Goal: Task Accomplishment & Management: Manage account settings

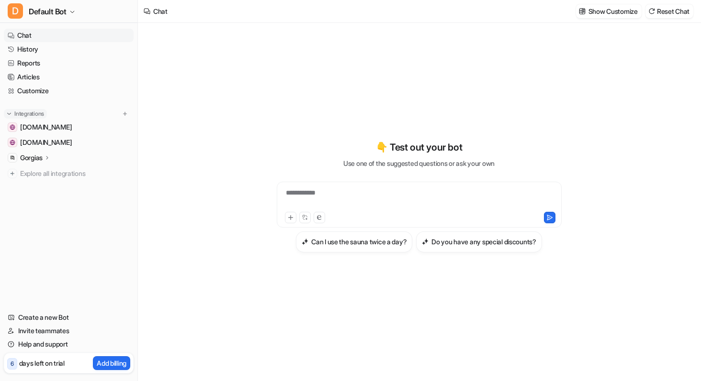
click at [29, 112] on p "Integrations" at bounding box center [29, 114] width 30 height 8
click at [81, 113] on div "Integrations" at bounding box center [69, 114] width 122 height 10
click at [33, 114] on p "Integrations" at bounding box center [29, 114] width 30 height 8
click at [123, 111] on img at bounding box center [125, 114] width 7 height 7
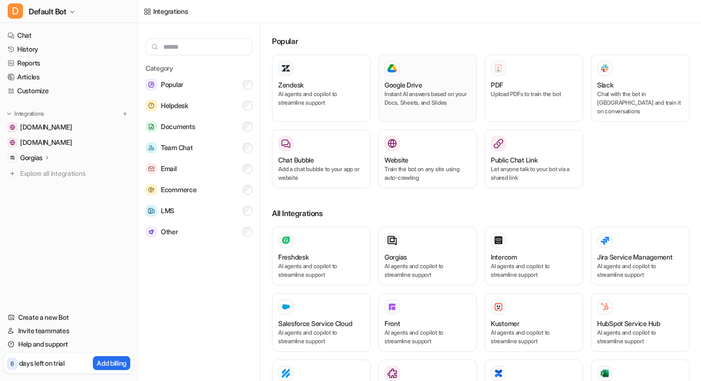
click at [425, 89] on div "Google Drive" at bounding box center [427, 85] width 86 height 10
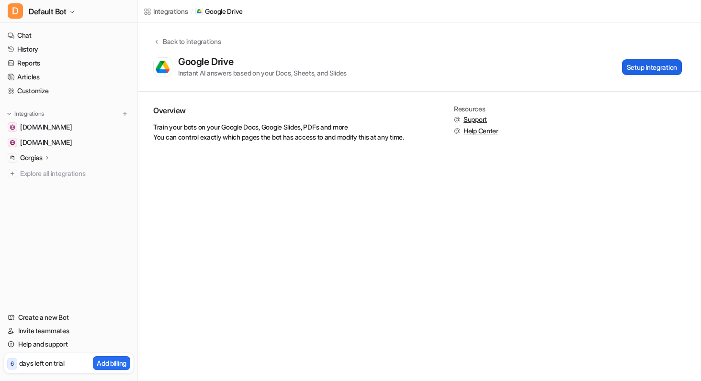
click at [519, 65] on button "Setup Integration" at bounding box center [652, 67] width 60 height 16
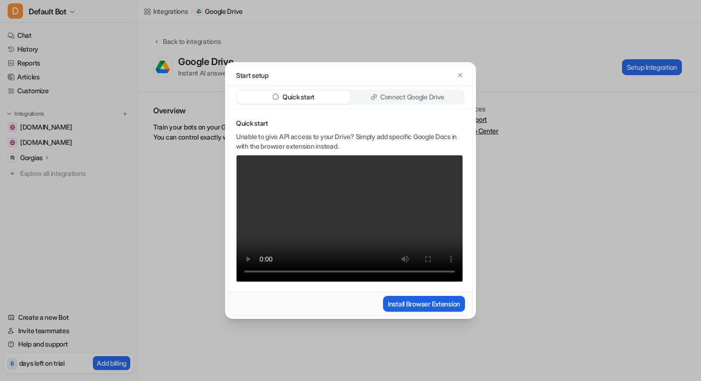
click at [392, 303] on button "Install Browser Extension" at bounding box center [424, 304] width 82 height 16
click at [431, 99] on p "Connect Google Drive" at bounding box center [412, 97] width 64 height 10
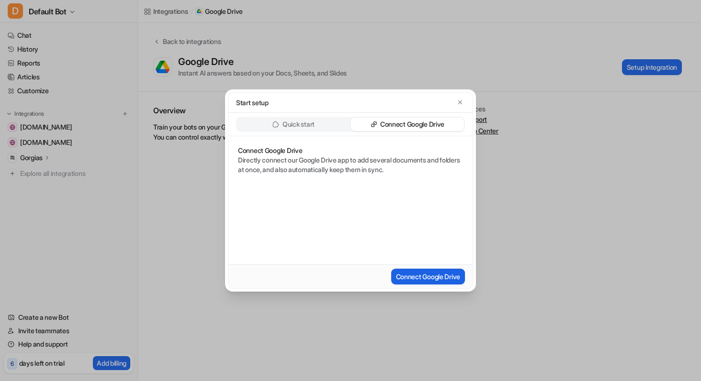
click at [408, 279] on button "Connect Google Drive" at bounding box center [428, 277] width 74 height 16
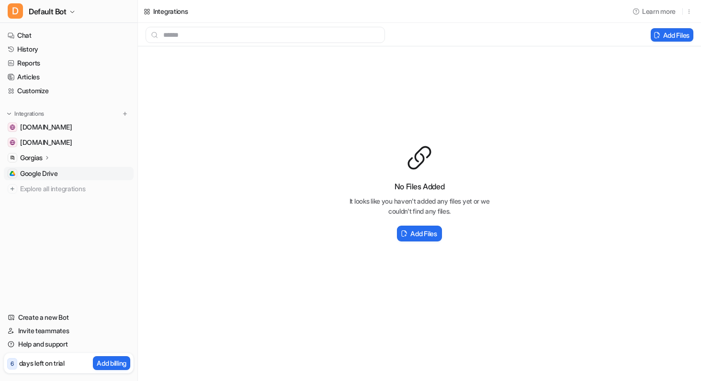
click at [343, 228] on div "Add Files" at bounding box center [419, 234] width 153 height 20
click at [519, 32] on button "Add Files" at bounding box center [671, 34] width 43 height 13
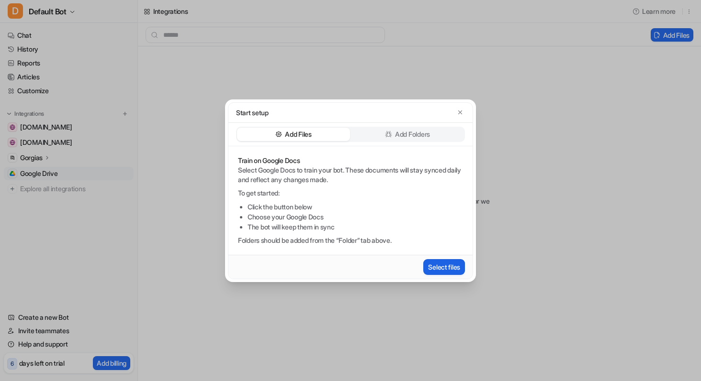
click at [434, 268] on button "Select files" at bounding box center [444, 267] width 42 height 16
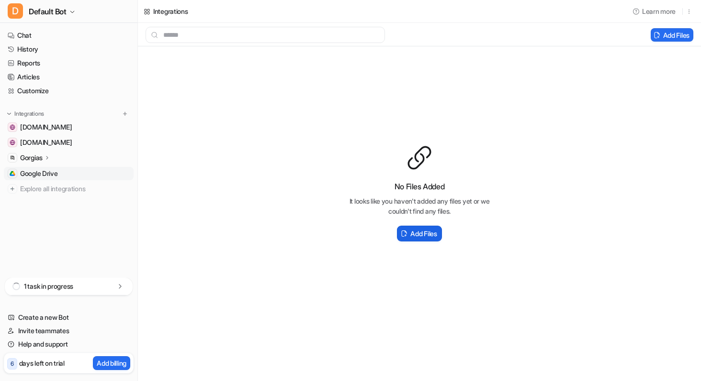
click at [415, 235] on h2 "Add Files" at bounding box center [423, 234] width 26 height 10
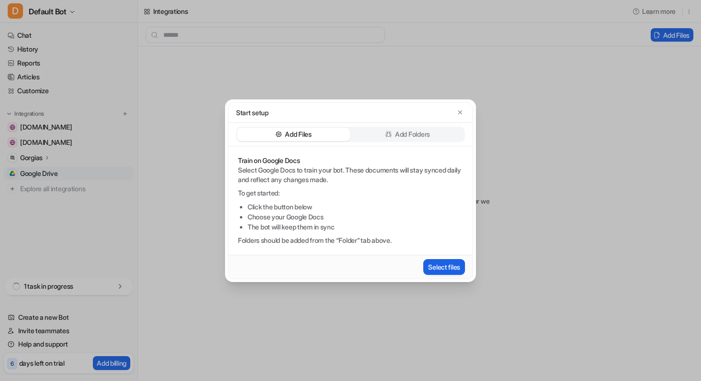
click at [440, 265] on button "Select files" at bounding box center [444, 267] width 42 height 16
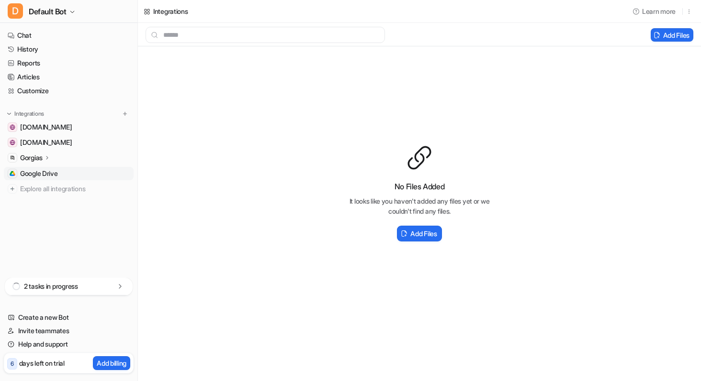
click at [118, 282] on icon at bounding box center [120, 287] width 10 height 10
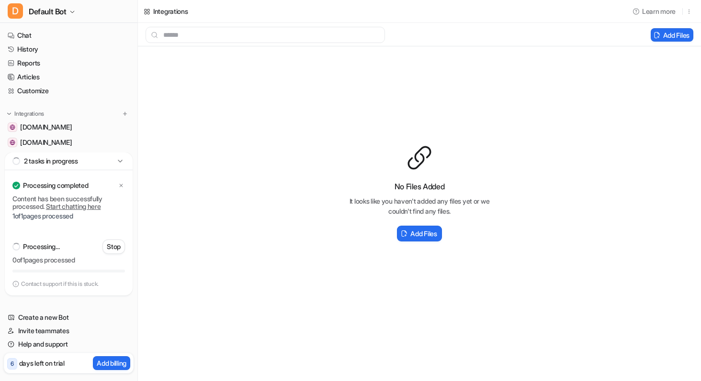
click at [118, 162] on icon at bounding box center [120, 162] width 10 height 10
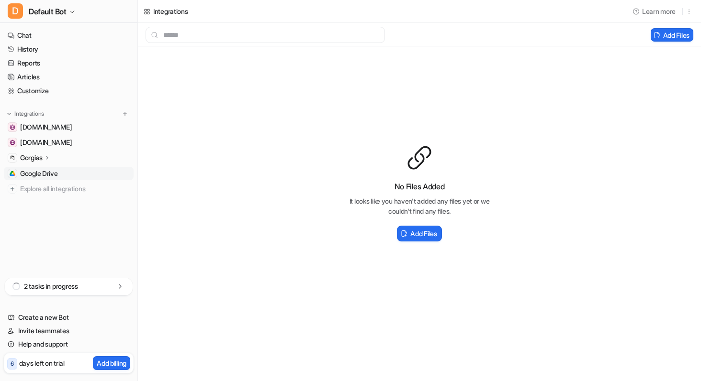
click at [118, 162] on div "Gorgias" at bounding box center [69, 157] width 130 height 13
click at [46, 38] on link "Chat" at bounding box center [69, 35] width 130 height 13
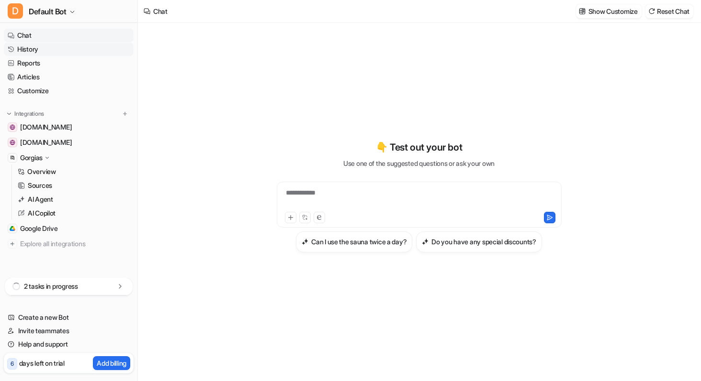
click at [78, 53] on link "History" at bounding box center [69, 49] width 130 height 13
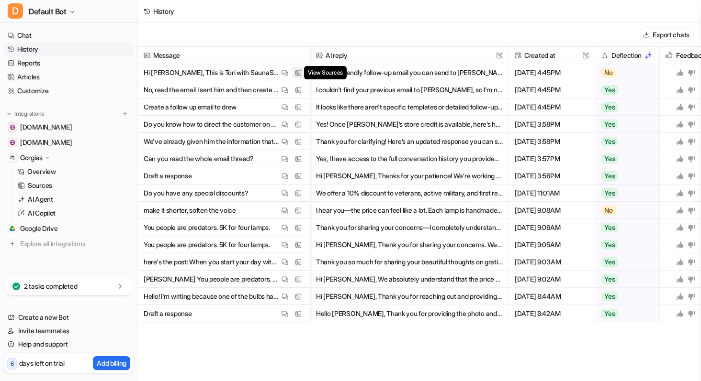
click at [299, 71] on img at bounding box center [298, 72] width 7 height 7
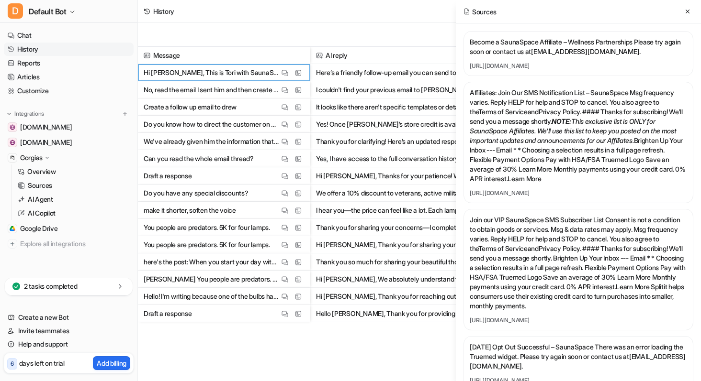
click at [366, 68] on button "Here’s a friendly follow-up email you can send to [PERSON_NAME]: --- Subject: F…" at bounding box center [409, 72] width 187 height 17
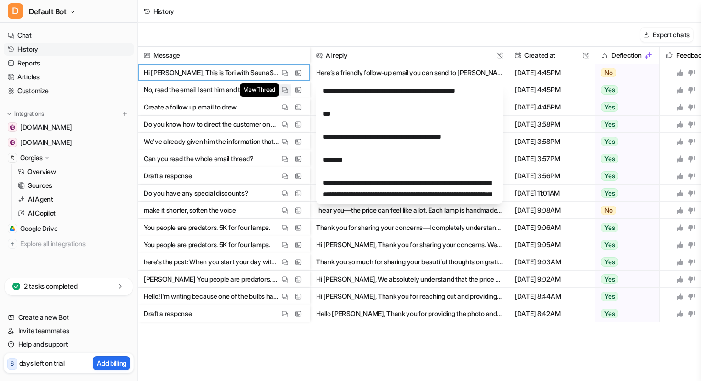
click at [287, 90] on img at bounding box center [284, 90] width 7 height 7
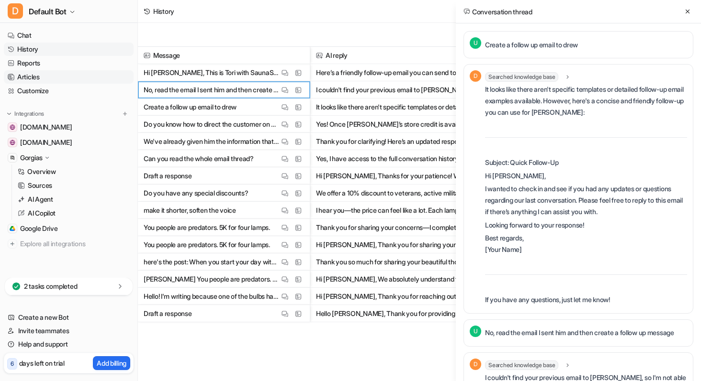
click at [40, 76] on link "Articles" at bounding box center [69, 76] width 130 height 13
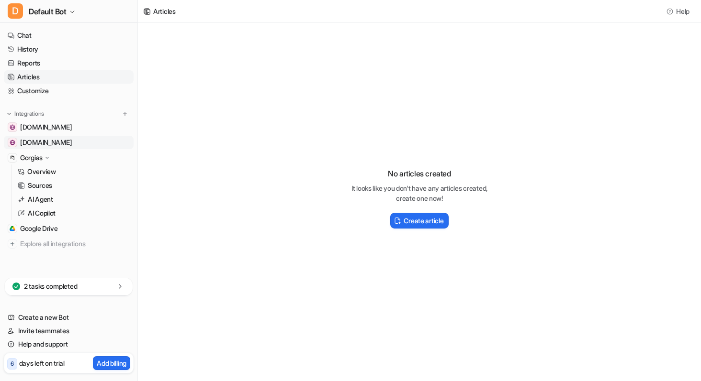
click at [56, 141] on span "[DOMAIN_NAME]" at bounding box center [46, 143] width 52 height 10
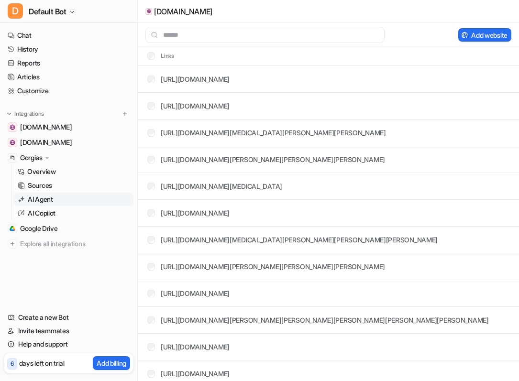
click at [50, 196] on p "AI Agent" at bounding box center [40, 200] width 25 height 10
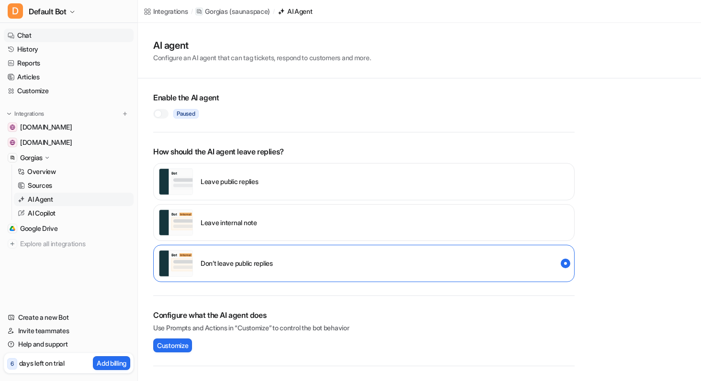
click at [29, 35] on link "Chat" at bounding box center [69, 35] width 130 height 13
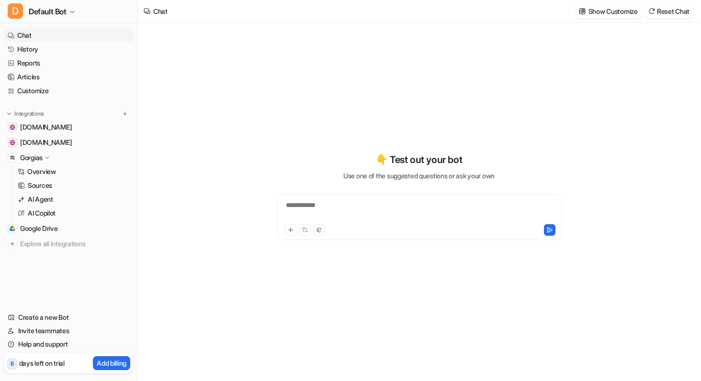
click at [267, 143] on div "**********" at bounding box center [419, 196] width 352 height 267
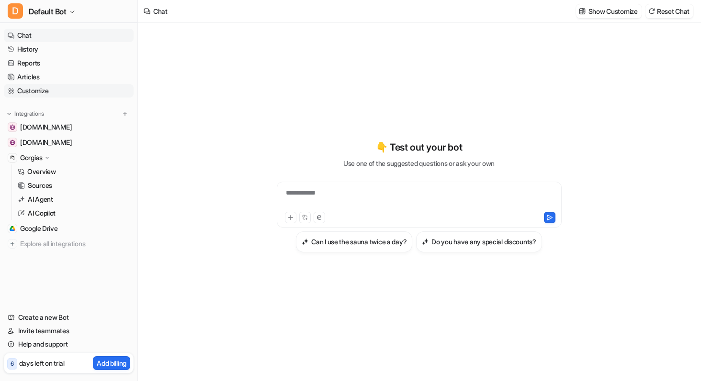
click at [40, 88] on link "Customize" at bounding box center [69, 90] width 130 height 13
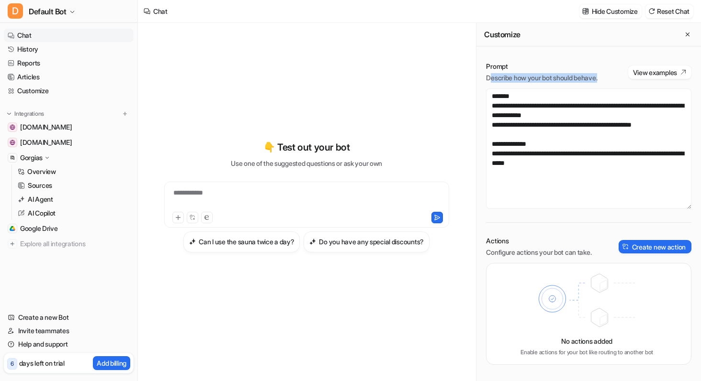
drag, startPoint x: 498, startPoint y: 80, endPoint x: 603, endPoint y: 81, distance: 105.3
click at [519, 81] on p "Describe how your bot should behave." at bounding box center [541, 78] width 111 height 10
click at [519, 67] on button "View examples" at bounding box center [659, 72] width 63 height 13
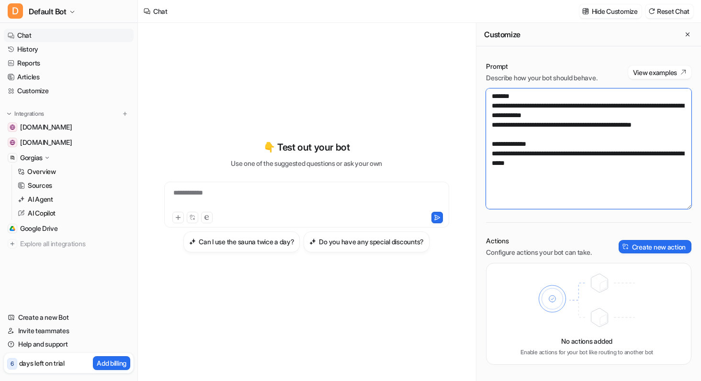
drag, startPoint x: 582, startPoint y: 169, endPoint x: 488, endPoint y: 94, distance: 119.9
click at [488, 94] on textarea "**********" at bounding box center [588, 149] width 205 height 121
click at [493, 97] on textarea "**********" at bounding box center [588, 149] width 205 height 121
drag, startPoint x: 574, startPoint y: 162, endPoint x: 489, endPoint y: 92, distance: 110.6
click at [489, 92] on textarea "**********" at bounding box center [588, 149] width 205 height 121
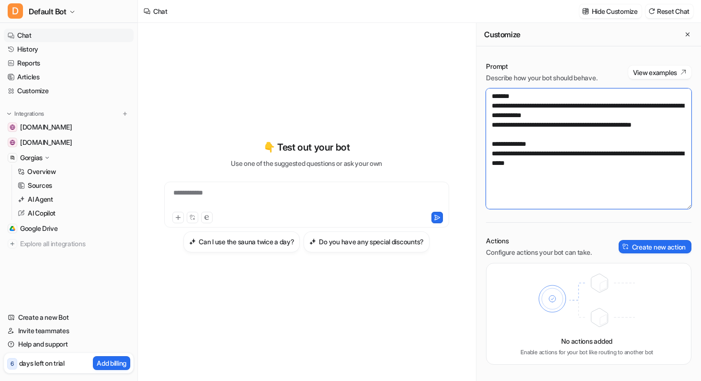
click at [513, 113] on textarea "**********" at bounding box center [588, 149] width 205 height 121
drag, startPoint x: 575, startPoint y: 165, endPoint x: 498, endPoint y: 107, distance: 96.4
click at [498, 107] on textarea "**********" at bounding box center [588, 149] width 205 height 121
drag, startPoint x: 662, startPoint y: 127, endPoint x: 493, endPoint y: 105, distance: 170.0
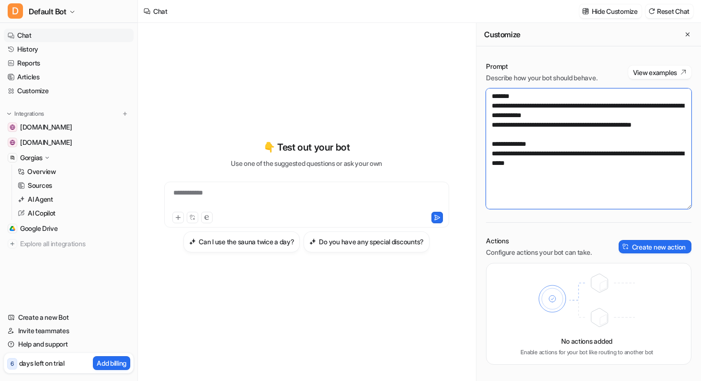
click at [493, 105] on textarea "**********" at bounding box center [588, 149] width 205 height 121
click at [519, 118] on textarea "**********" at bounding box center [588, 149] width 205 height 121
drag, startPoint x: 575, startPoint y: 167, endPoint x: 472, endPoint y: 73, distance: 138.9
click at [472, 73] on div "**********" at bounding box center [419, 202] width 563 height 359
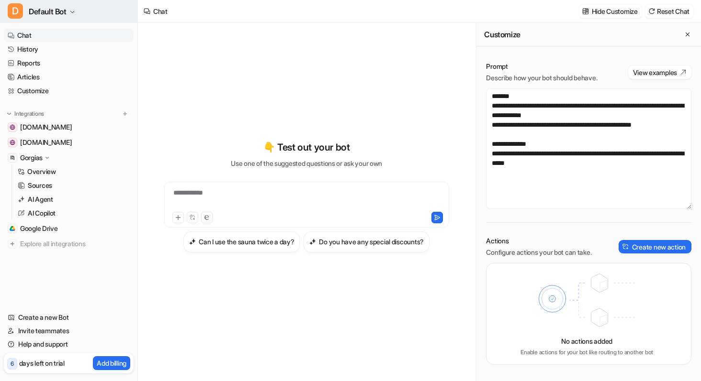
click at [67, 15] on span "Default Bot" at bounding box center [48, 11] width 38 height 13
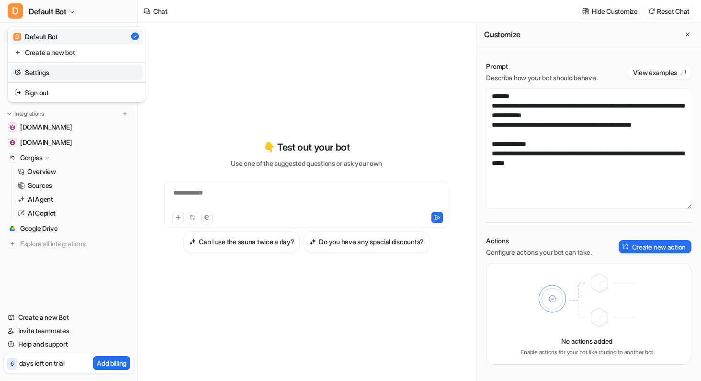
click at [58, 72] on link "Settings" at bounding box center [77, 73] width 132 height 16
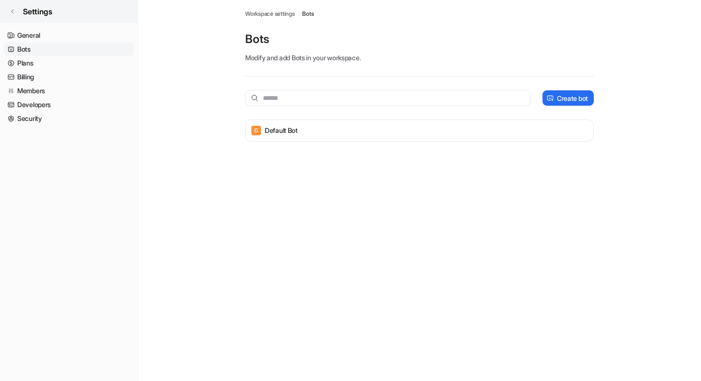
click at [10, 10] on icon at bounding box center [13, 12] width 6 height 6
